Goal: Find specific page/section: Find specific page/section

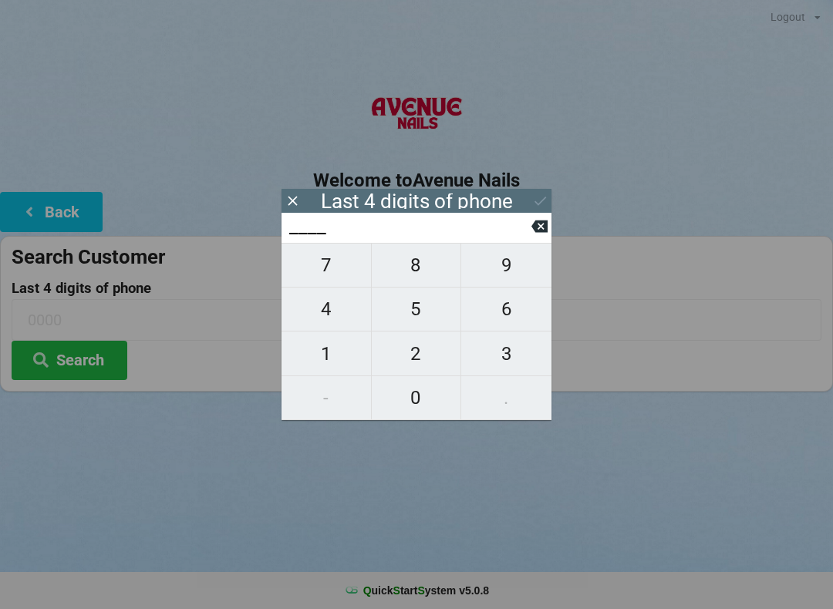
scroll to position [32, 0]
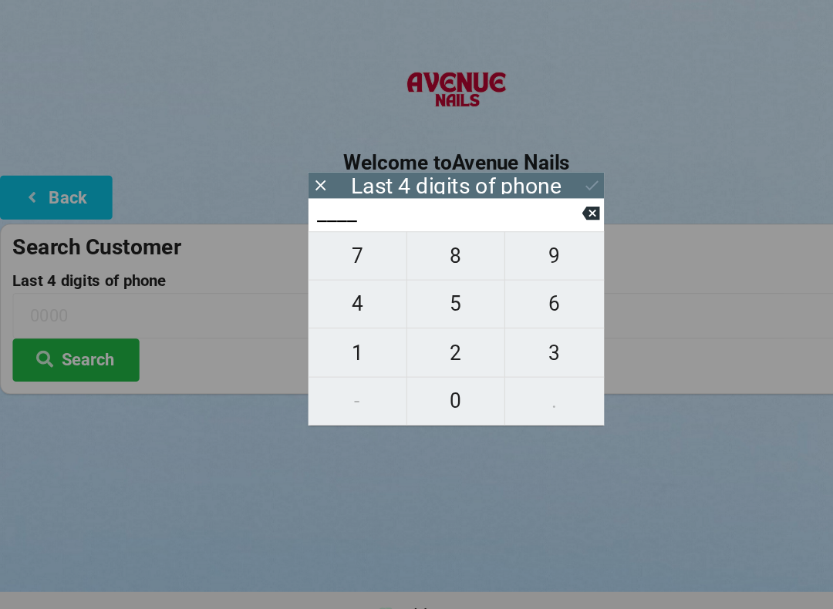
click at [322, 249] on span "7" at bounding box center [326, 265] width 89 height 32
type input "7___"
click at [412, 249] on span "8" at bounding box center [416, 265] width 89 height 32
type input "78__"
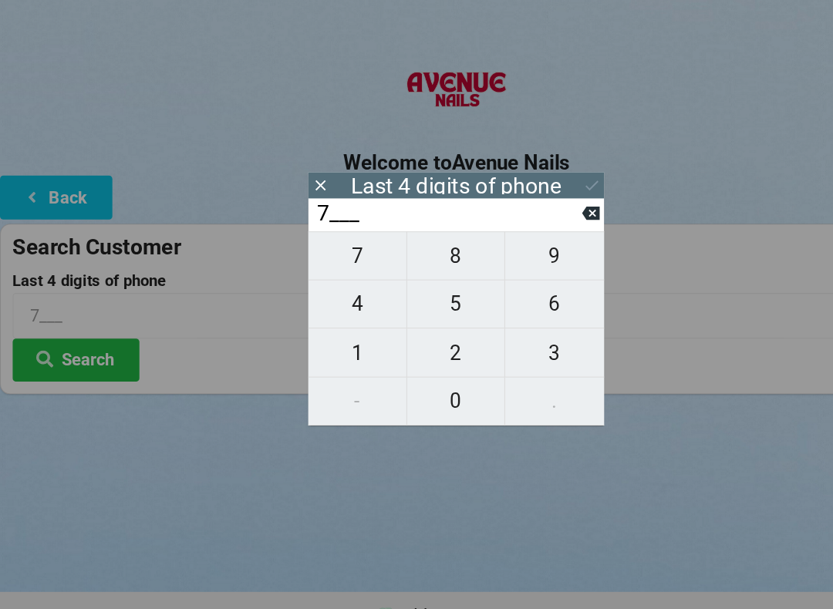
type input "78__"
click at [319, 249] on span "7" at bounding box center [326, 265] width 89 height 32
type input "787_"
click at [410, 249] on span "8" at bounding box center [416, 265] width 89 height 32
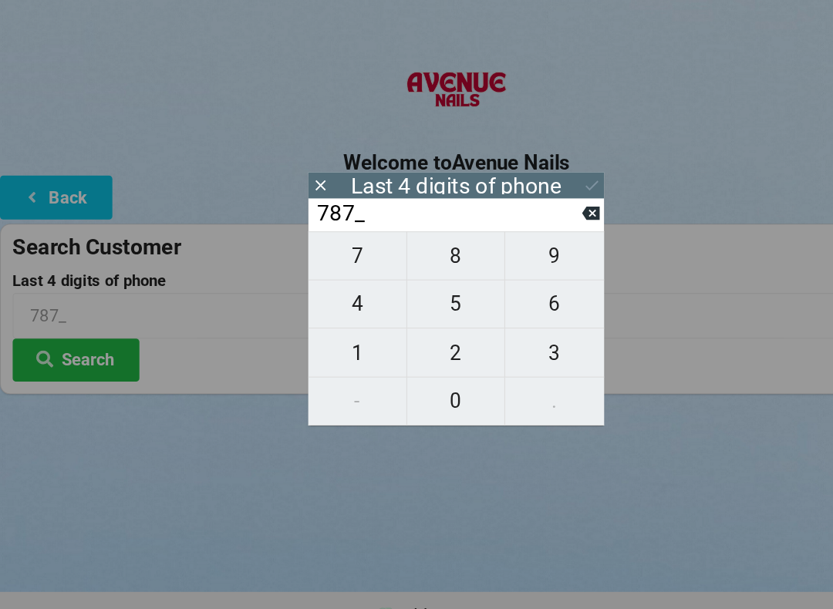
type input "7878"
click at [538, 191] on button at bounding box center [540, 201] width 16 height 21
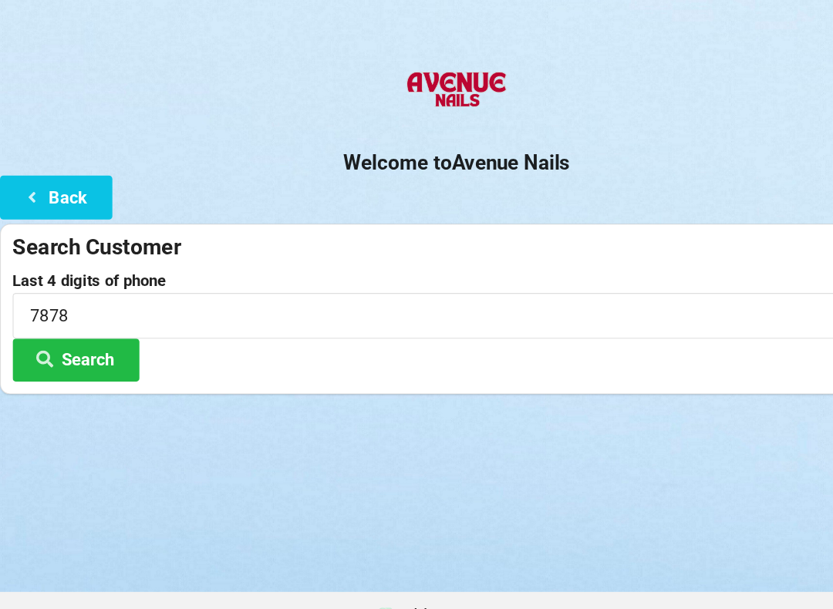
click at [83, 341] on button "Search" at bounding box center [70, 360] width 116 height 39
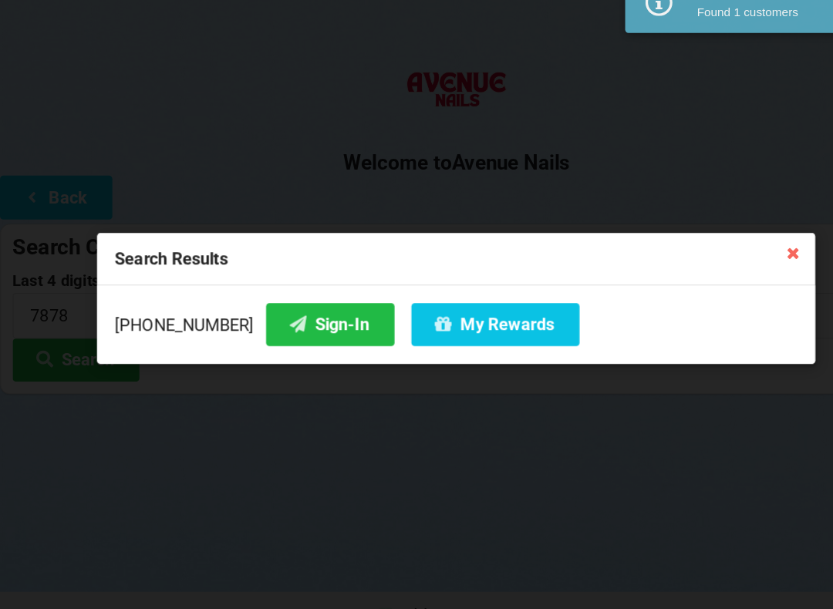
click at [286, 309] on button "Sign-In" at bounding box center [301, 328] width 117 height 39
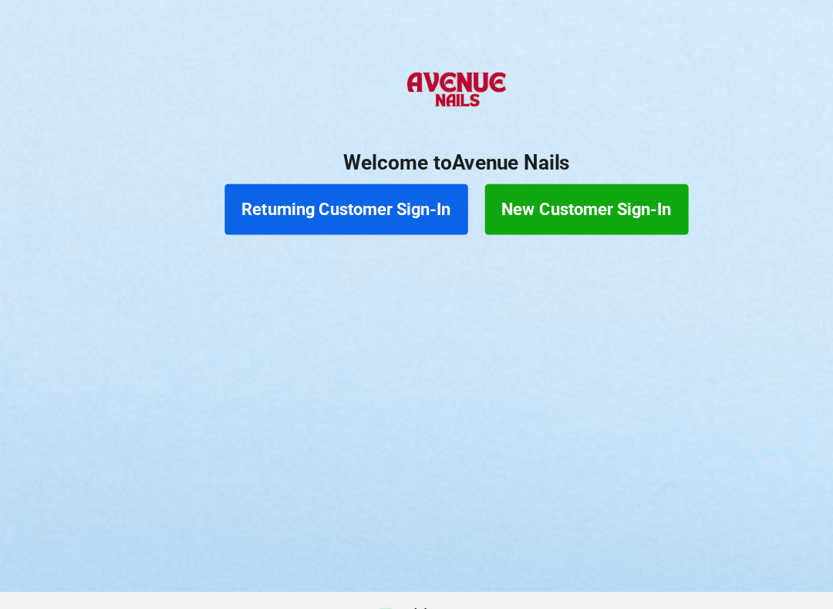
click at [346, 200] on button "Returning Customer Sign-In" at bounding box center [316, 223] width 222 height 46
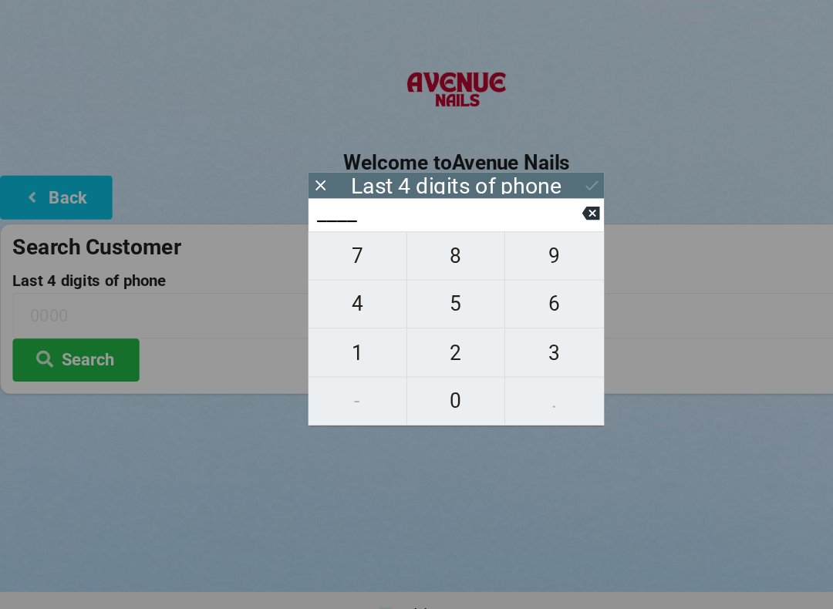
click at [518, 249] on span "9" at bounding box center [506, 265] width 90 height 32
type input "9___"
click at [423, 382] on span "0" at bounding box center [416, 398] width 89 height 32
type input "90__"
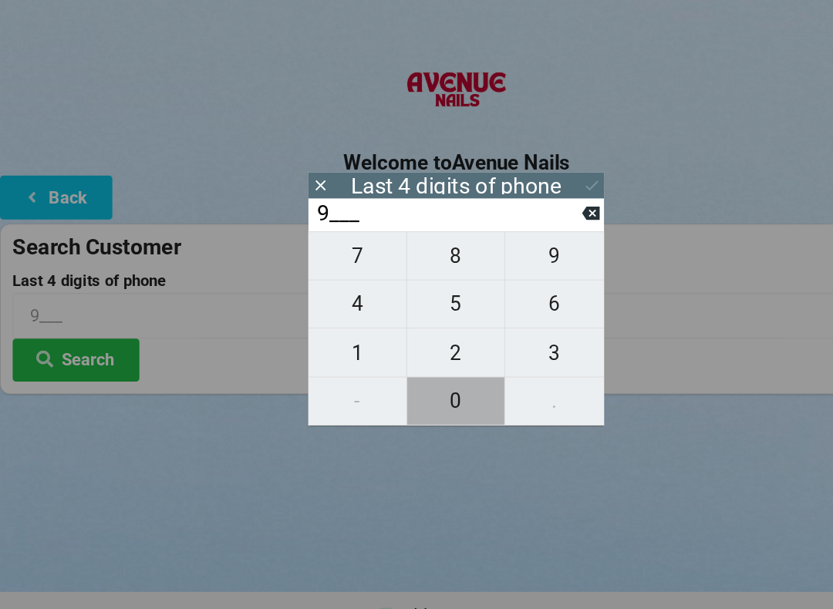
type input "90__"
click at [419, 382] on span "0" at bounding box center [416, 398] width 89 height 32
type input "900_"
click at [434, 382] on span "0" at bounding box center [416, 398] width 89 height 32
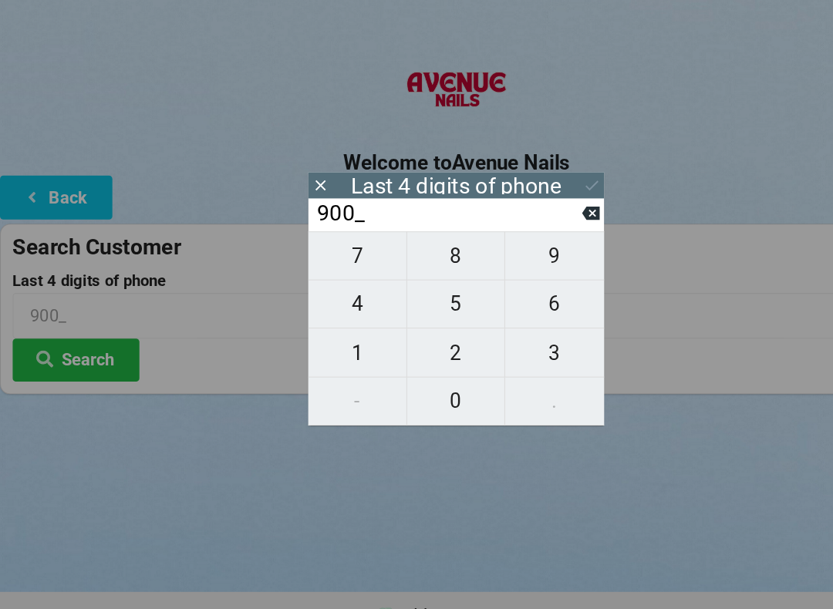
type input "9000"
click at [541, 193] on icon at bounding box center [540, 201] width 16 height 16
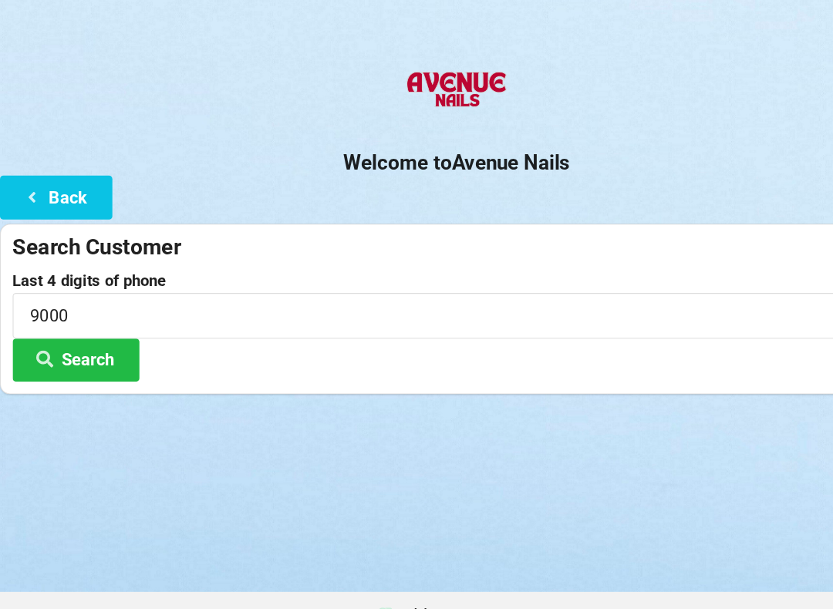
click at [94, 341] on button "Search" at bounding box center [70, 360] width 116 height 39
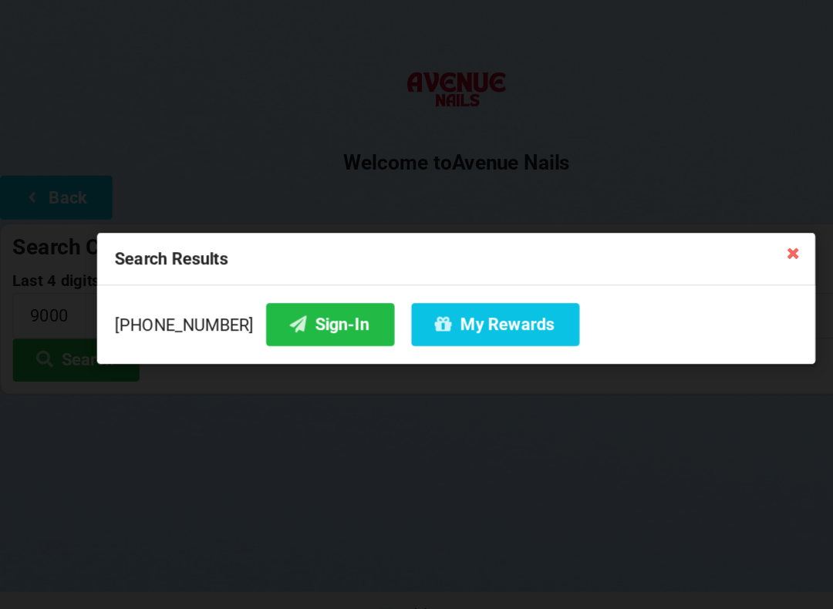
click at [275, 309] on button "Sign-In" at bounding box center [301, 328] width 117 height 39
